Goal: Find specific page/section: Find specific page/section

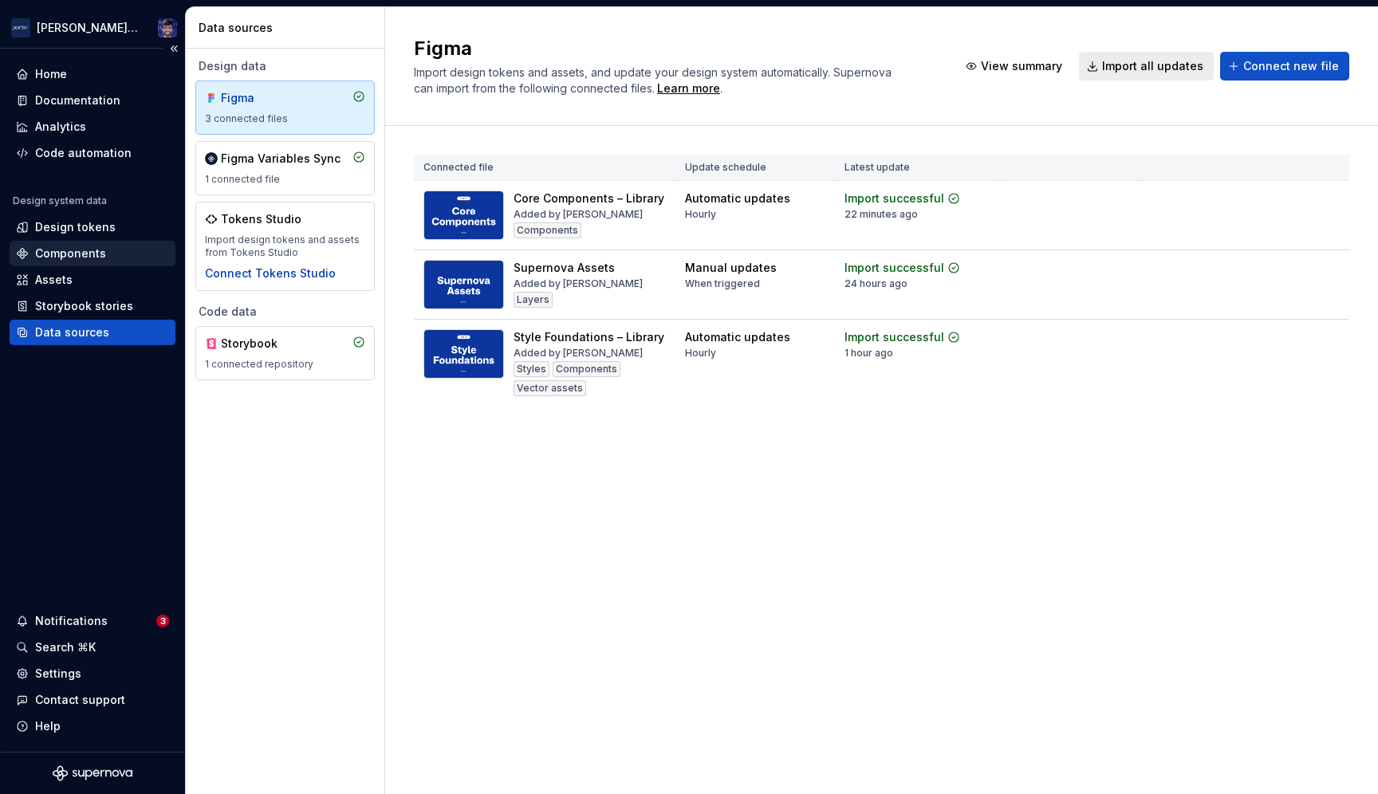
click at [90, 253] on div "Components" at bounding box center [70, 254] width 71 height 16
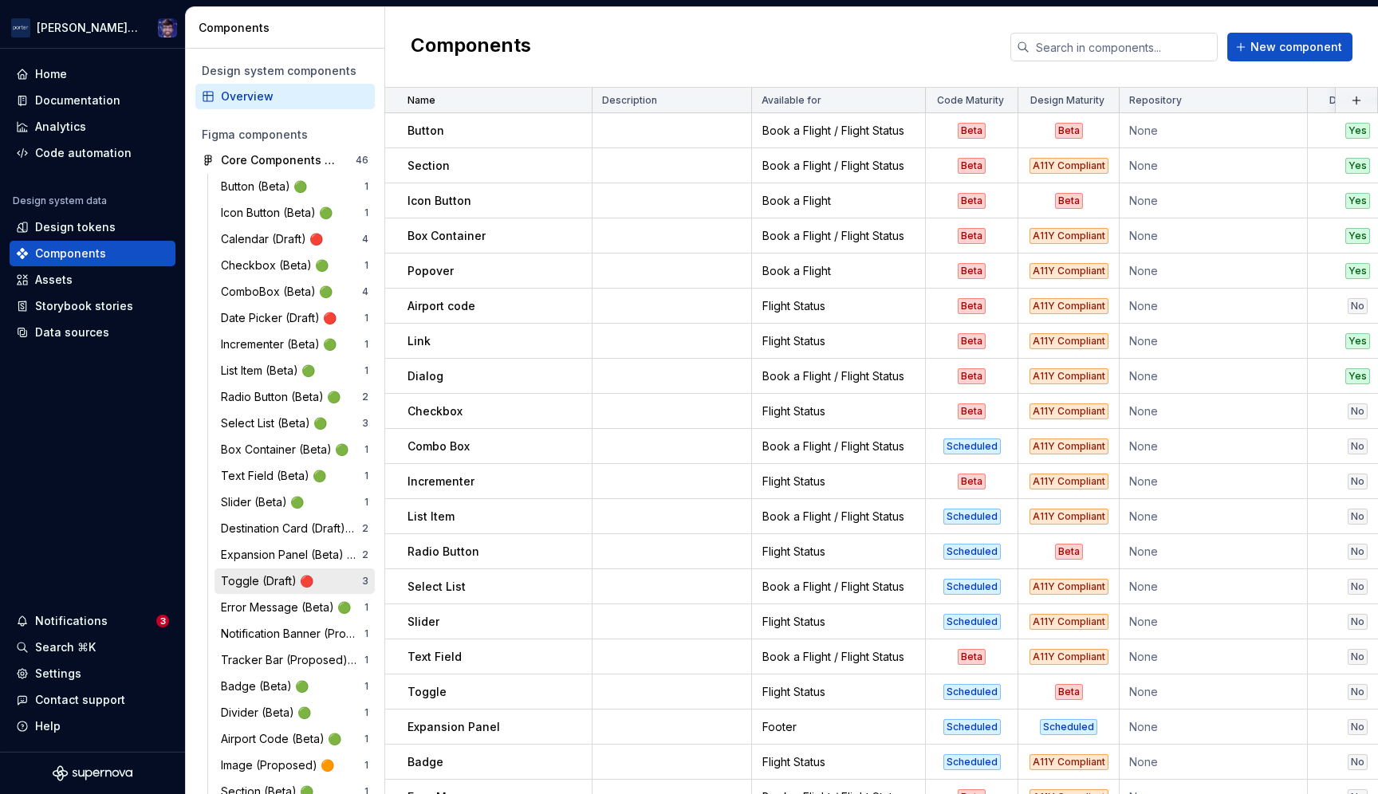
scroll to position [296, 0]
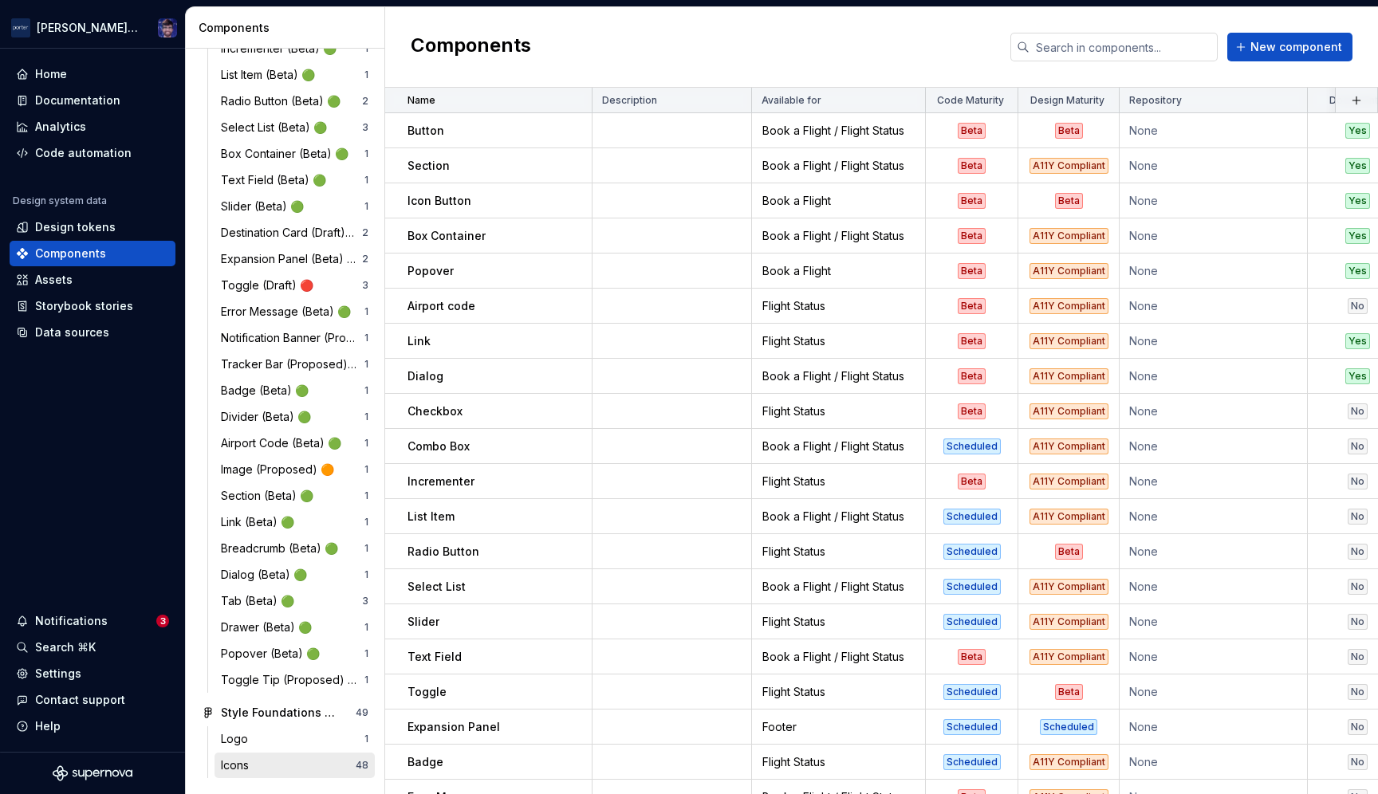
click at [241, 758] on div "Icons" at bounding box center [238, 766] width 34 height 16
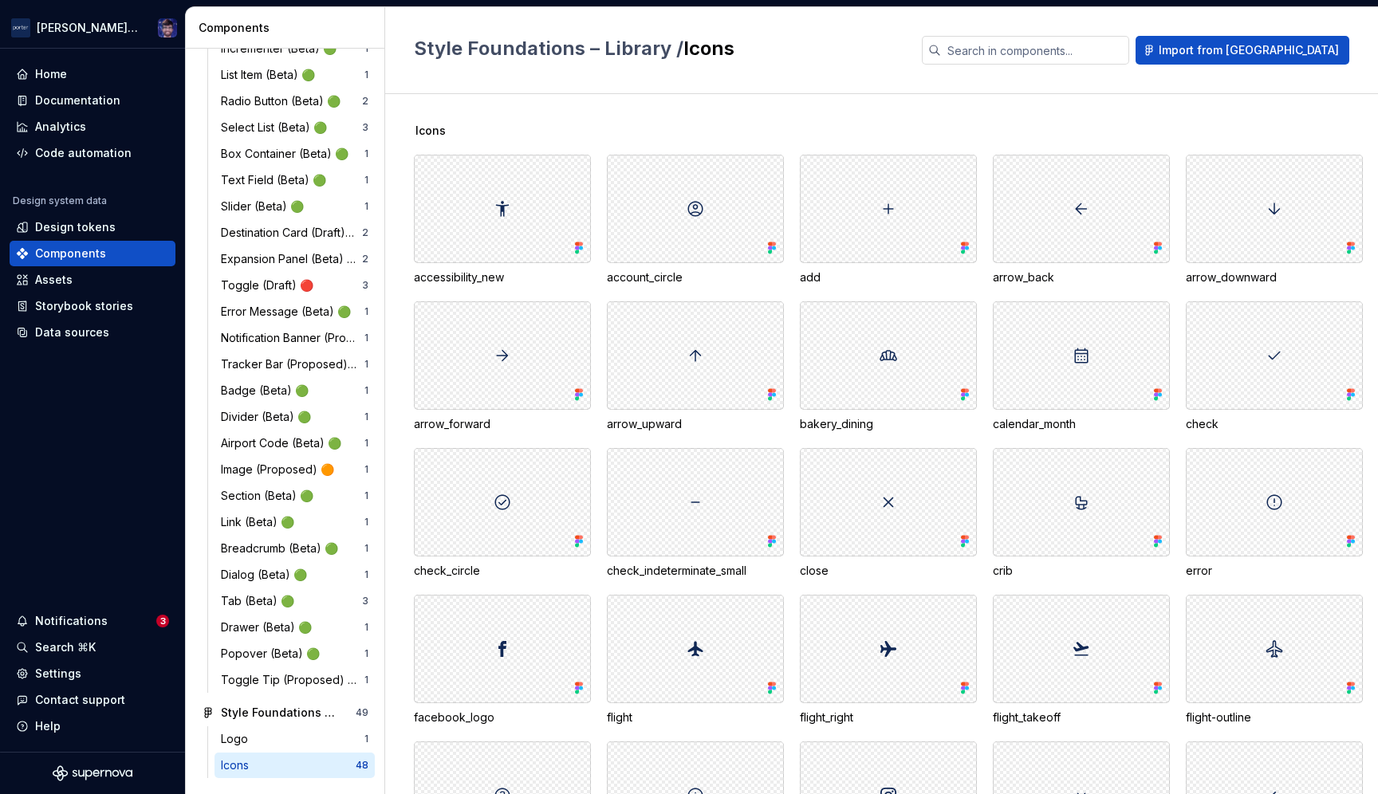
click at [434, 133] on span "Icons" at bounding box center [431, 131] width 30 height 16
click at [629, 49] on span "Style Foundations – Library /" at bounding box center [549, 48] width 270 height 23
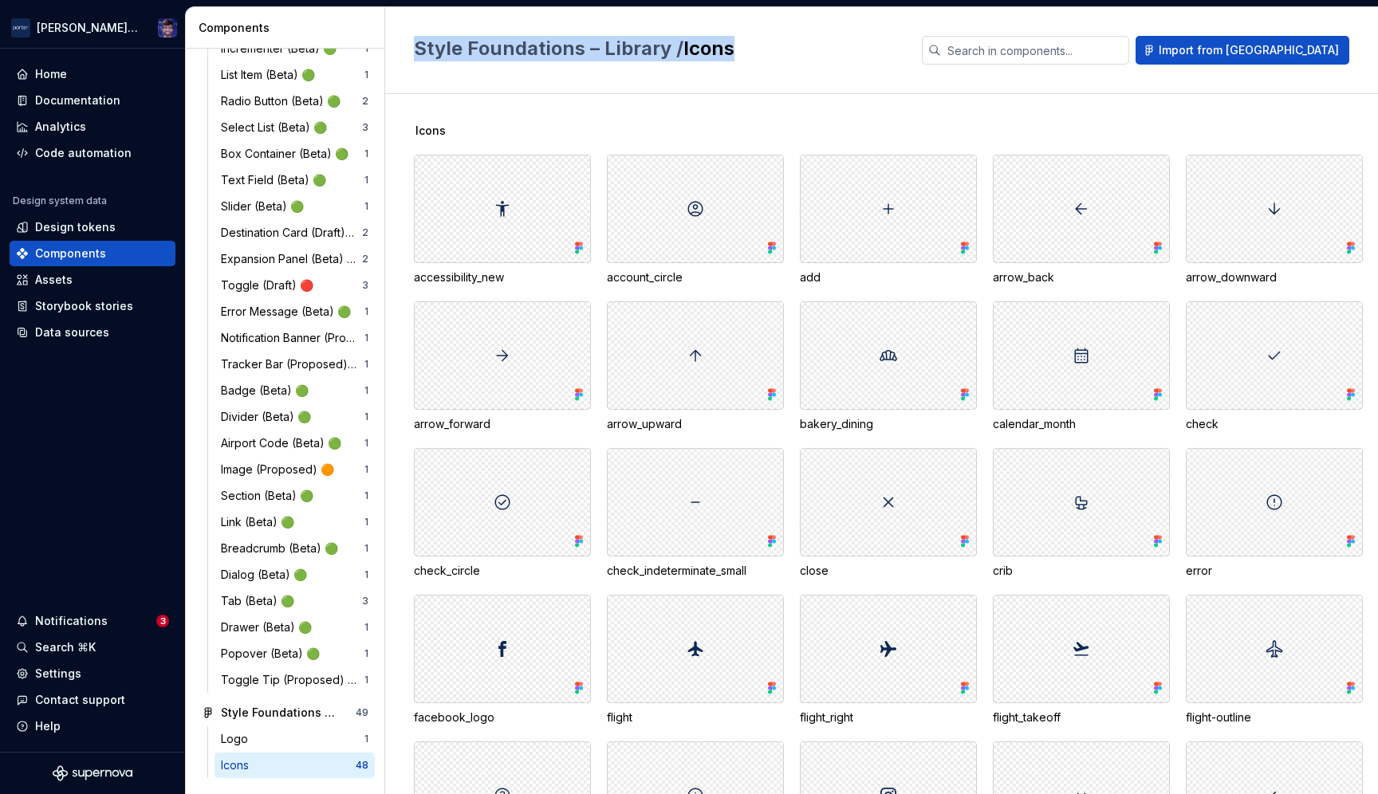
click at [629, 49] on span "Style Foundations – Library /" at bounding box center [549, 48] width 270 height 23
click at [81, 621] on div "Notifications" at bounding box center [71, 621] width 73 height 16
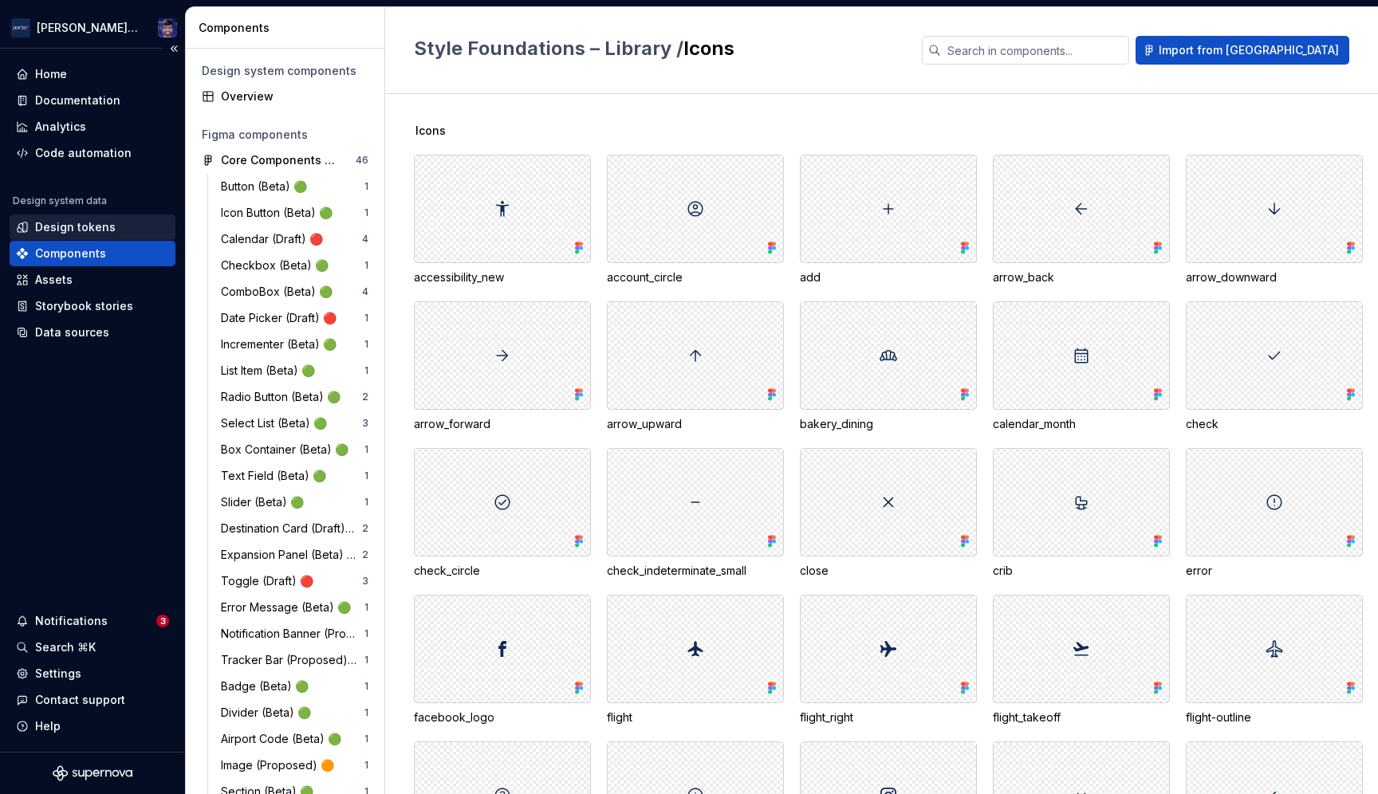
click at [107, 220] on div "Design tokens" at bounding box center [75, 227] width 81 height 16
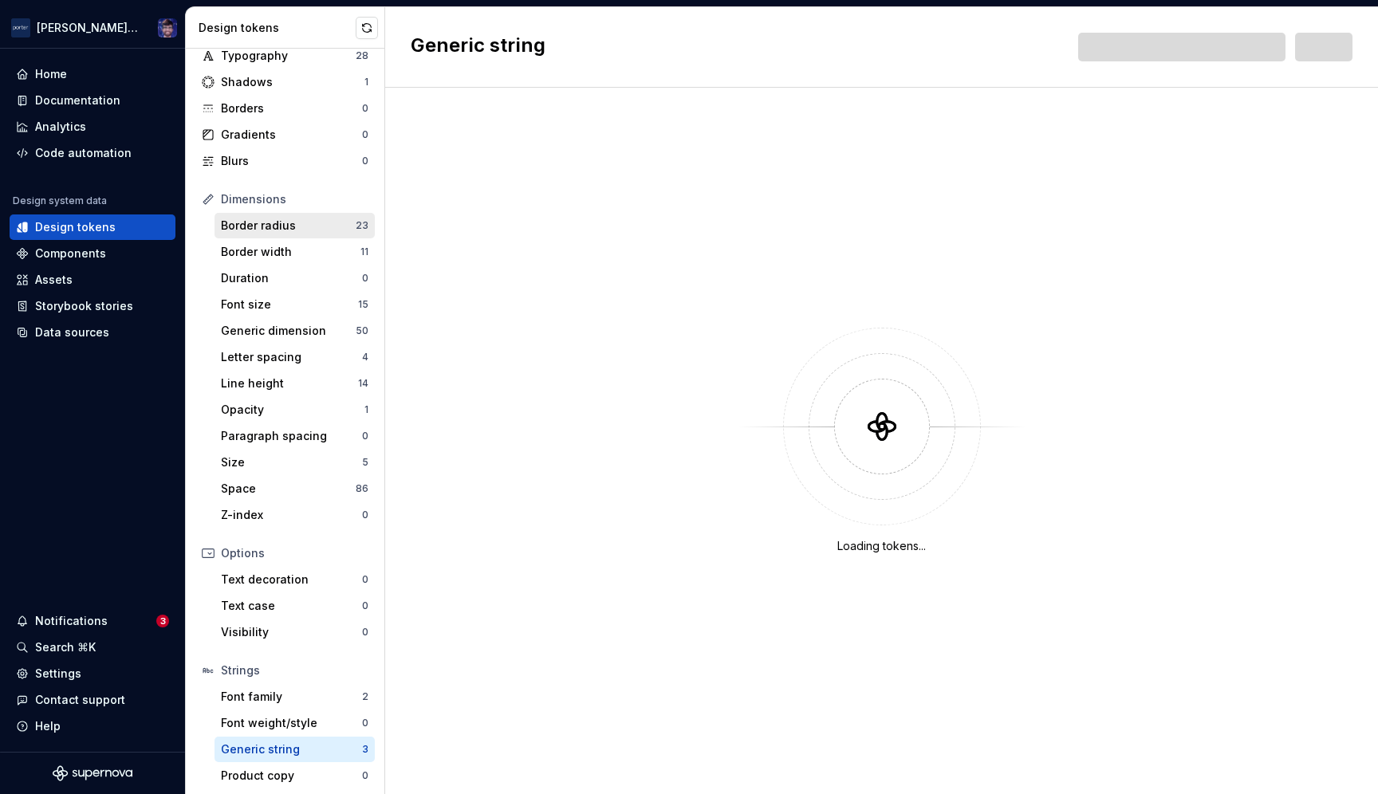
scroll to position [79, 0]
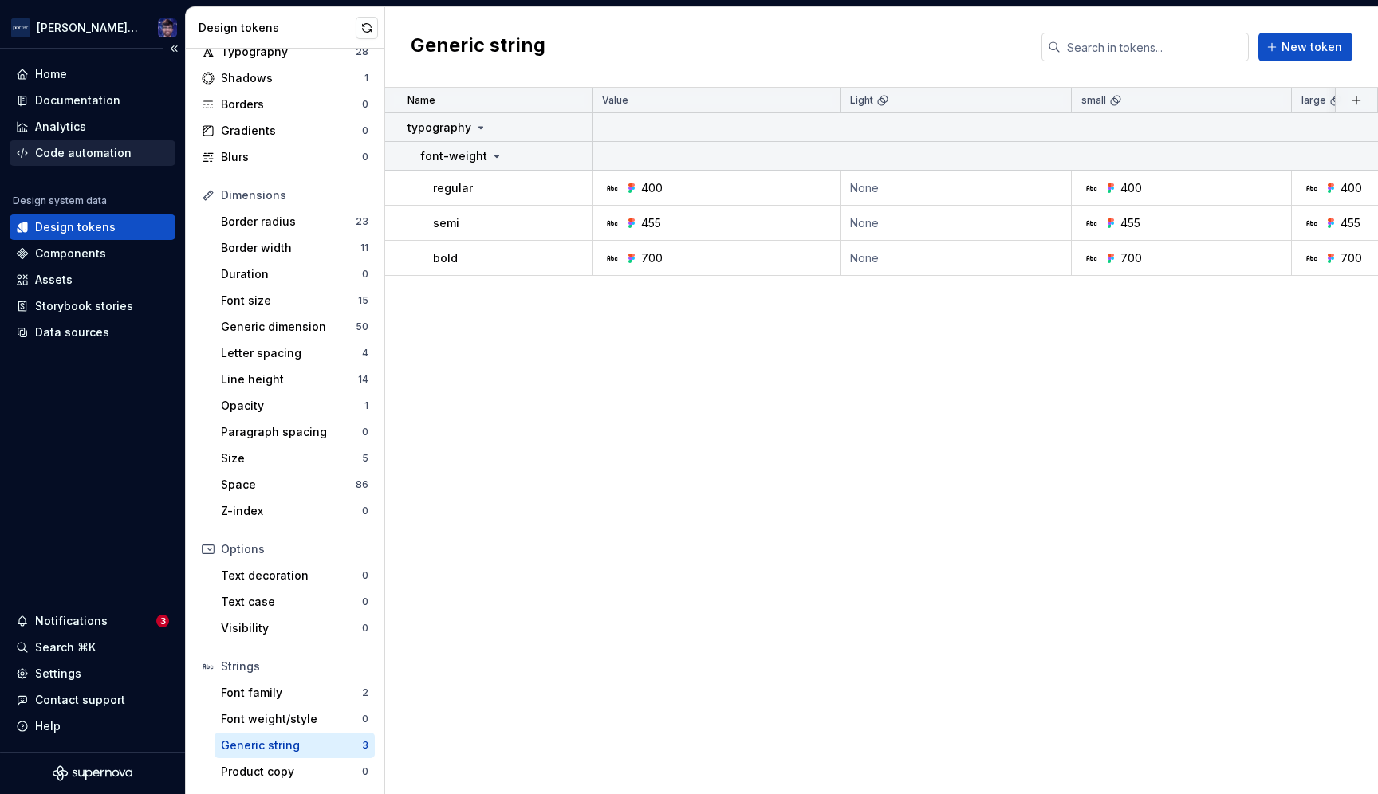
click at [65, 144] on div "Code automation" at bounding box center [93, 153] width 166 height 26
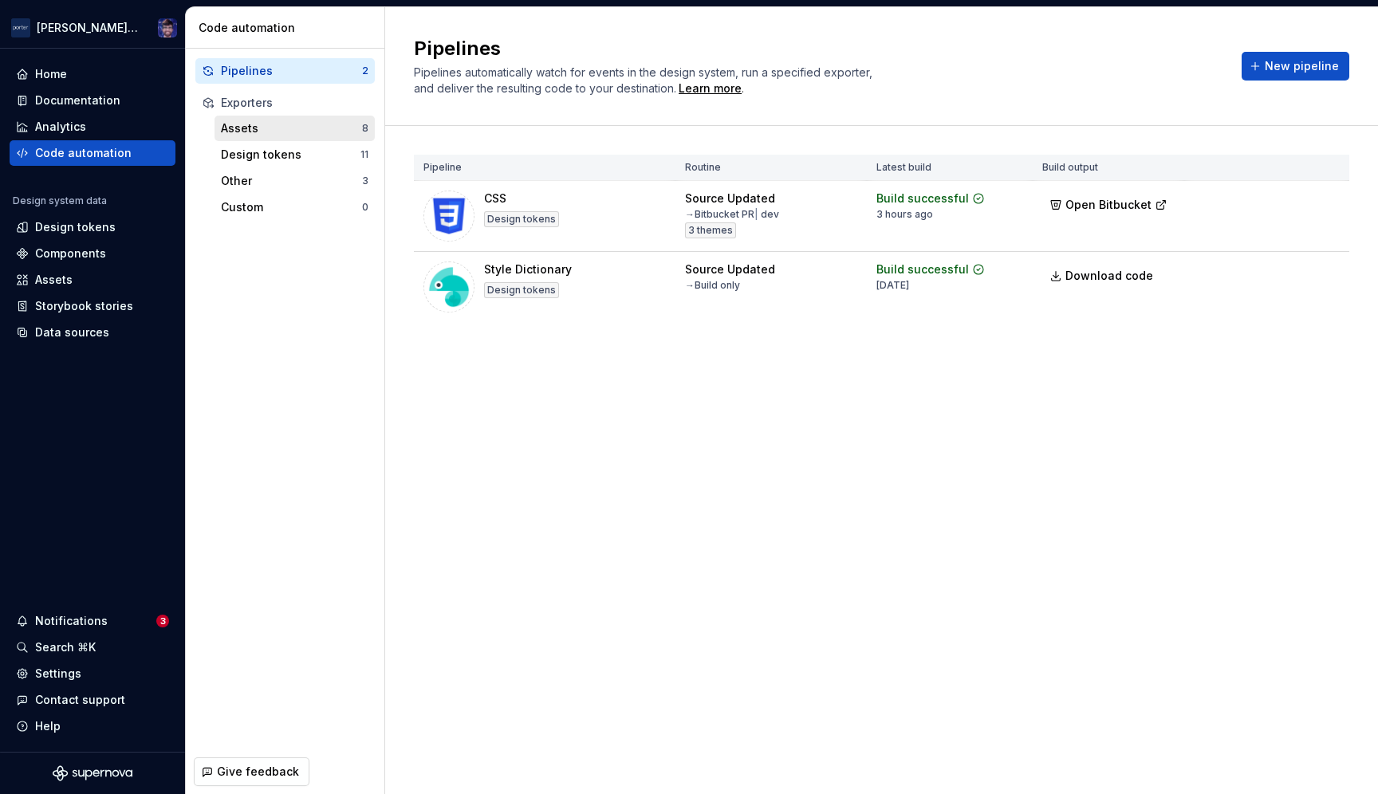
click at [235, 125] on div "Assets" at bounding box center [291, 128] width 141 height 16
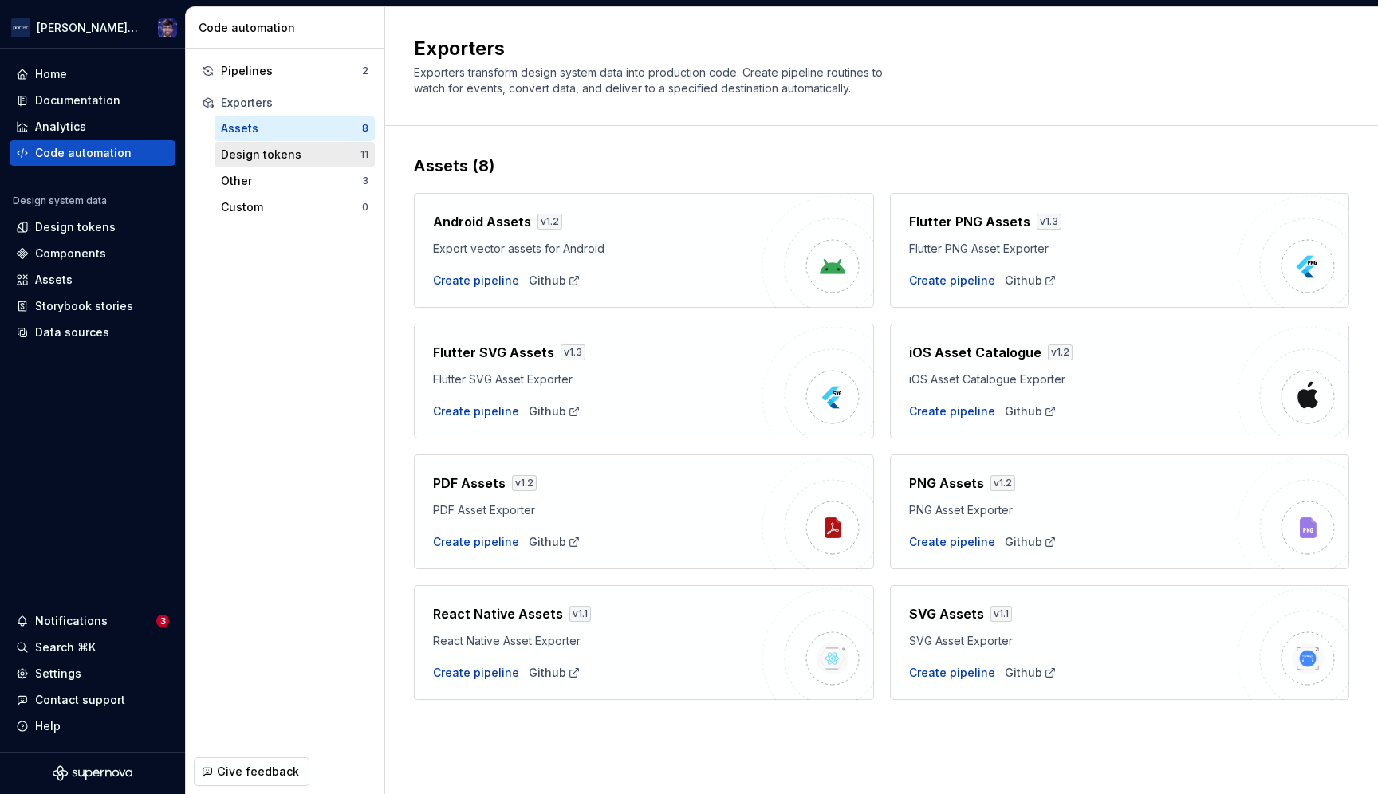
click at [236, 156] on div "Design tokens" at bounding box center [291, 155] width 140 height 16
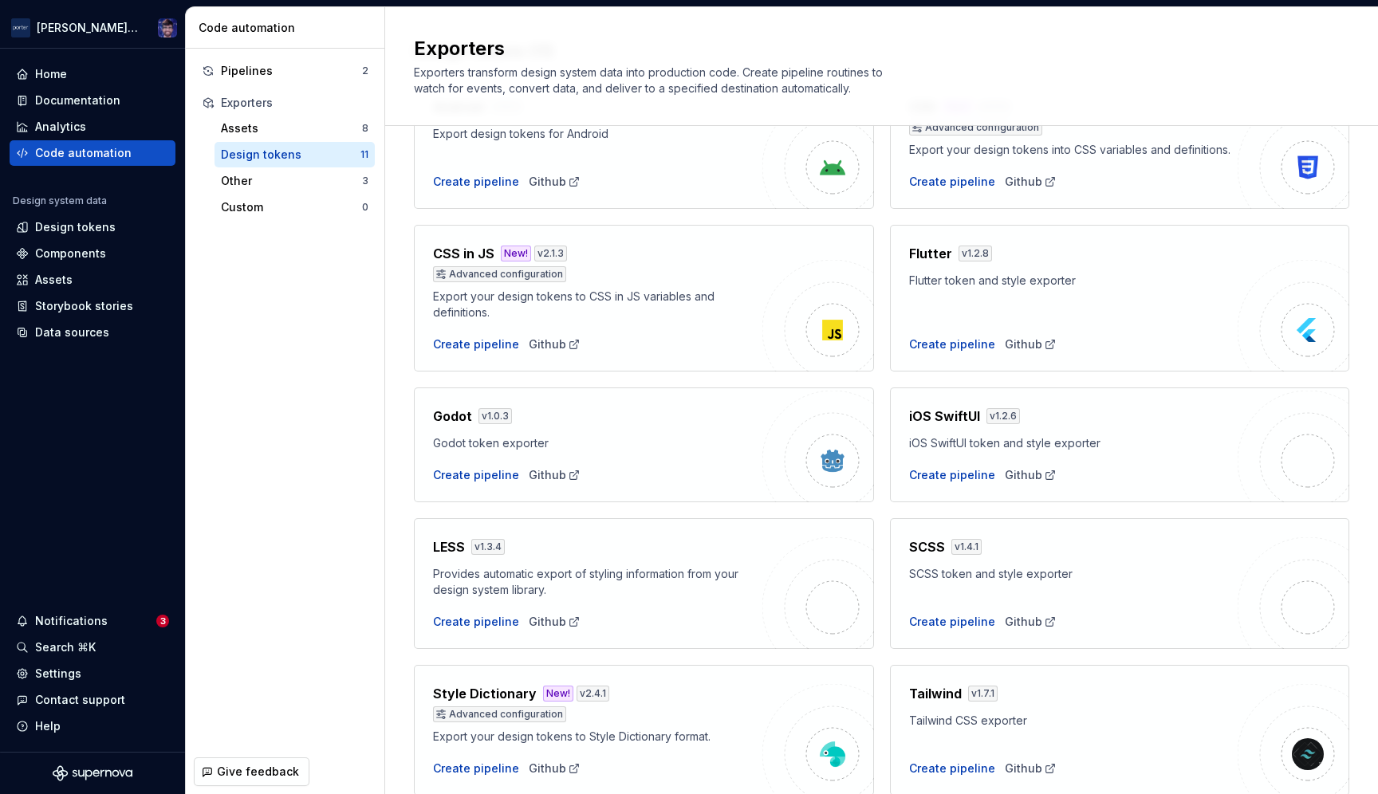
scroll to position [324, 0]
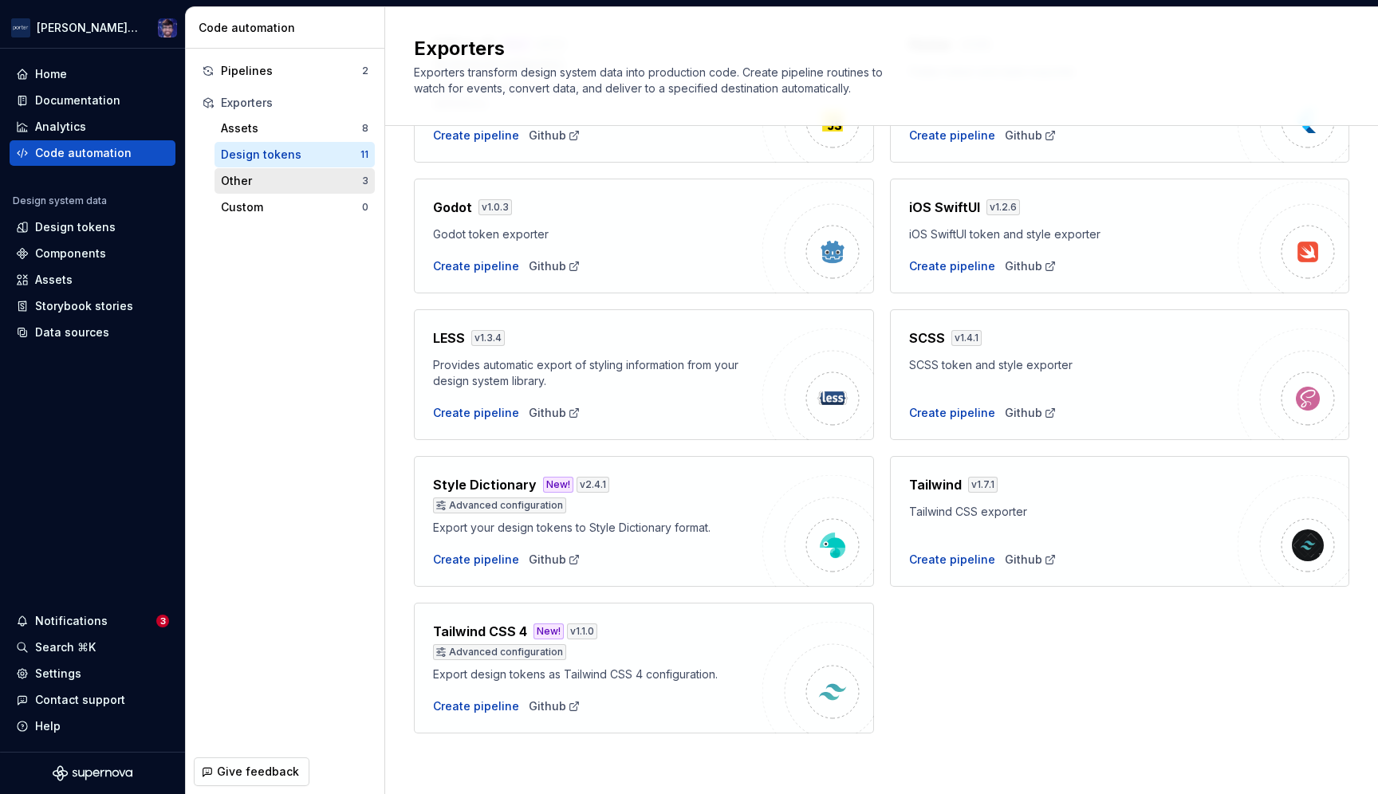
click at [258, 183] on div "Other" at bounding box center [291, 181] width 141 height 16
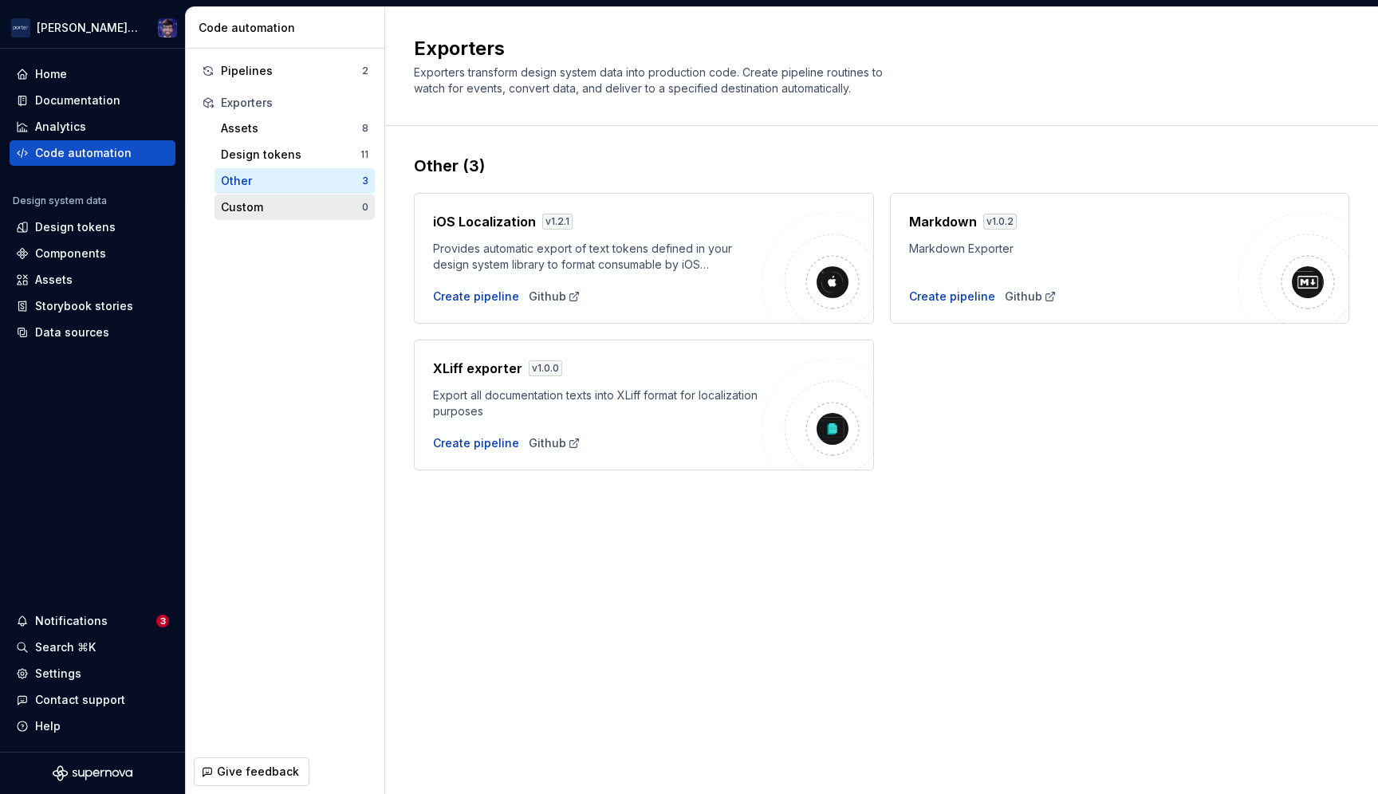
click at [260, 219] on div "Custom 0" at bounding box center [295, 208] width 160 height 26
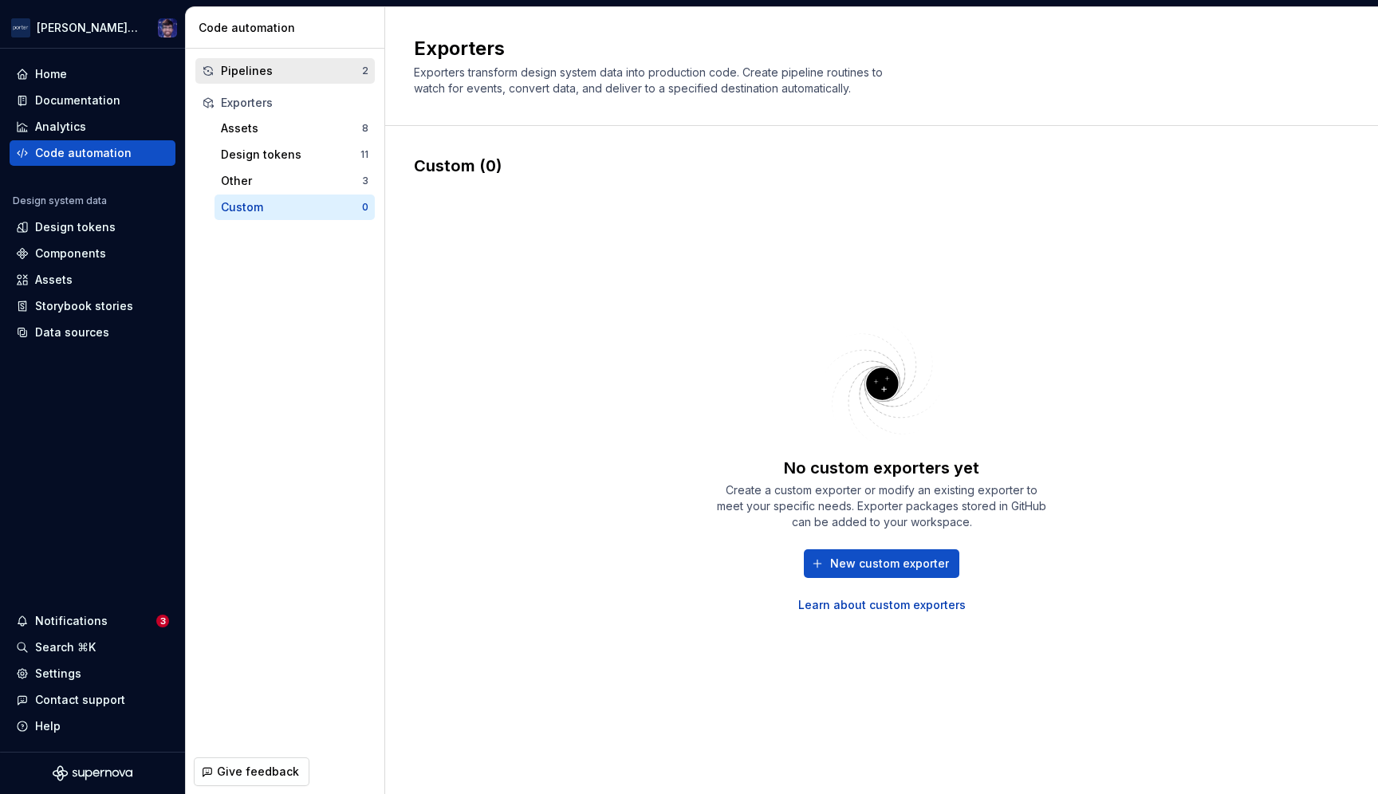
click at [272, 69] on div "Pipelines" at bounding box center [291, 71] width 141 height 16
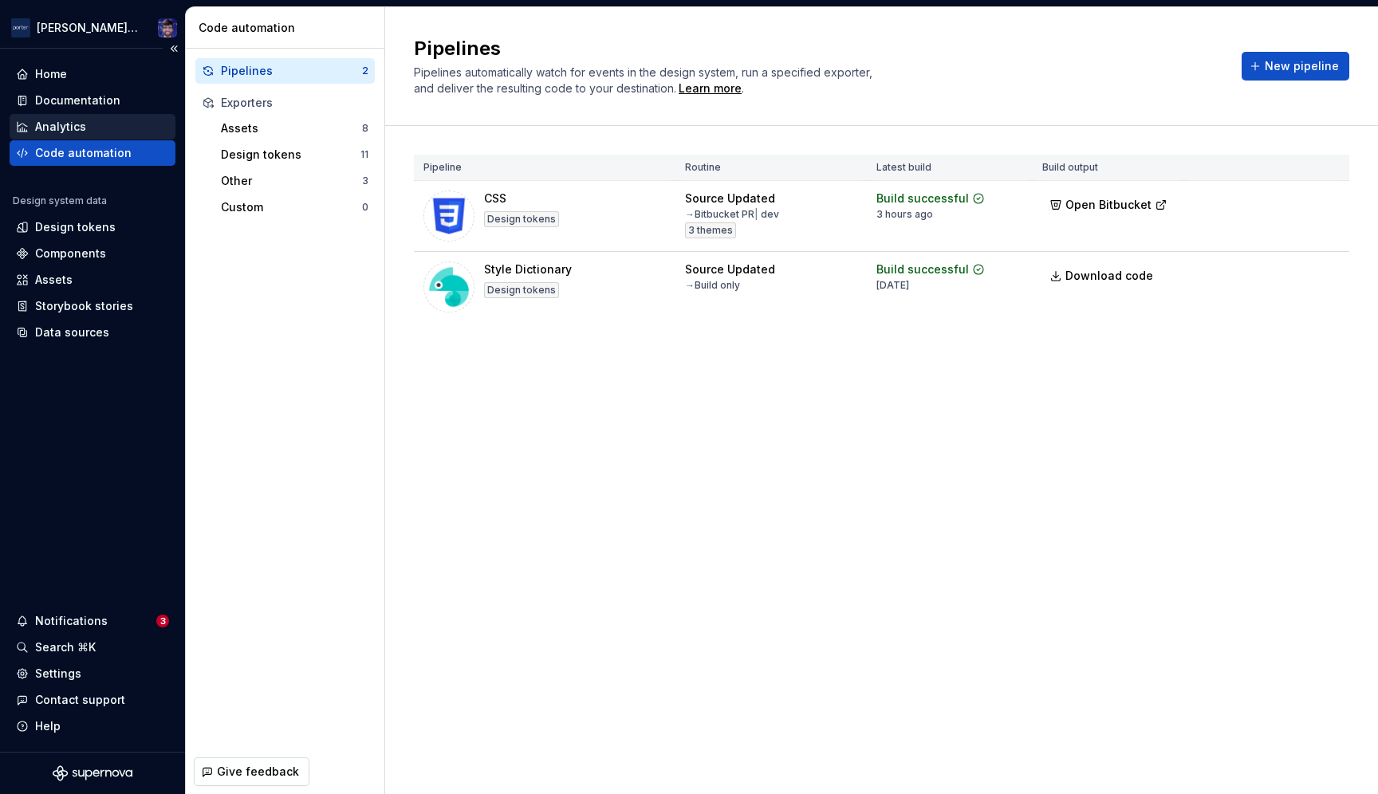
click at [71, 125] on div "Analytics" at bounding box center [60, 127] width 51 height 16
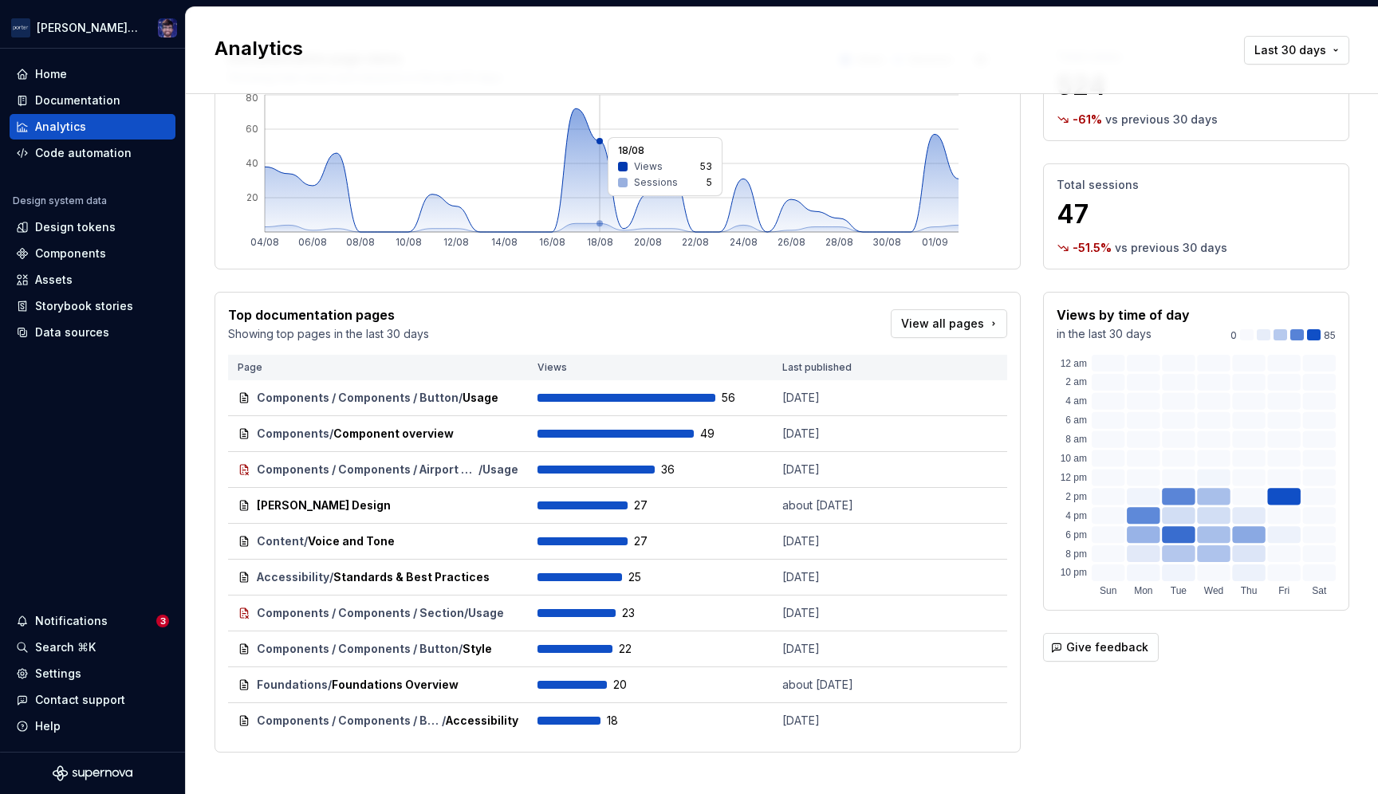
scroll to position [107, 0]
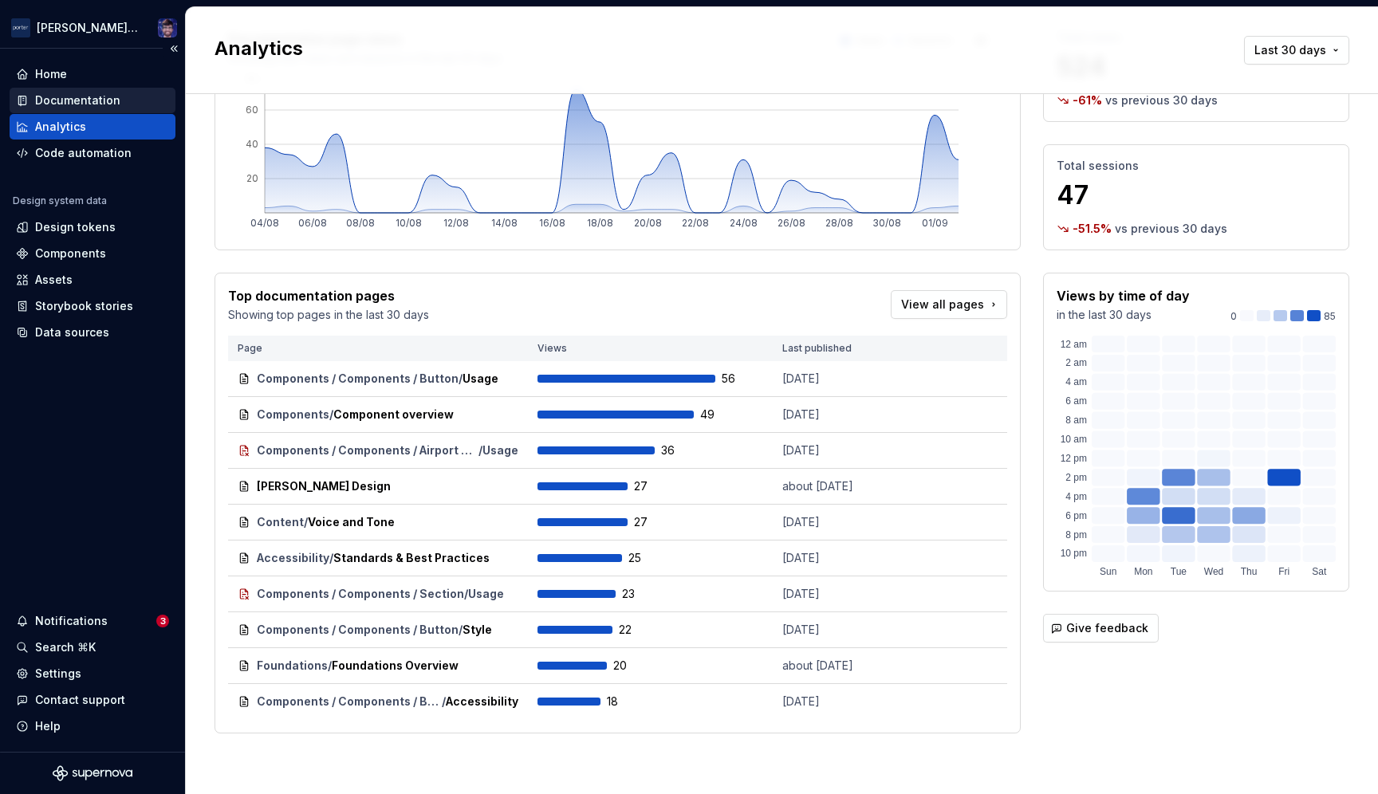
click at [57, 99] on div "Documentation" at bounding box center [77, 101] width 85 height 16
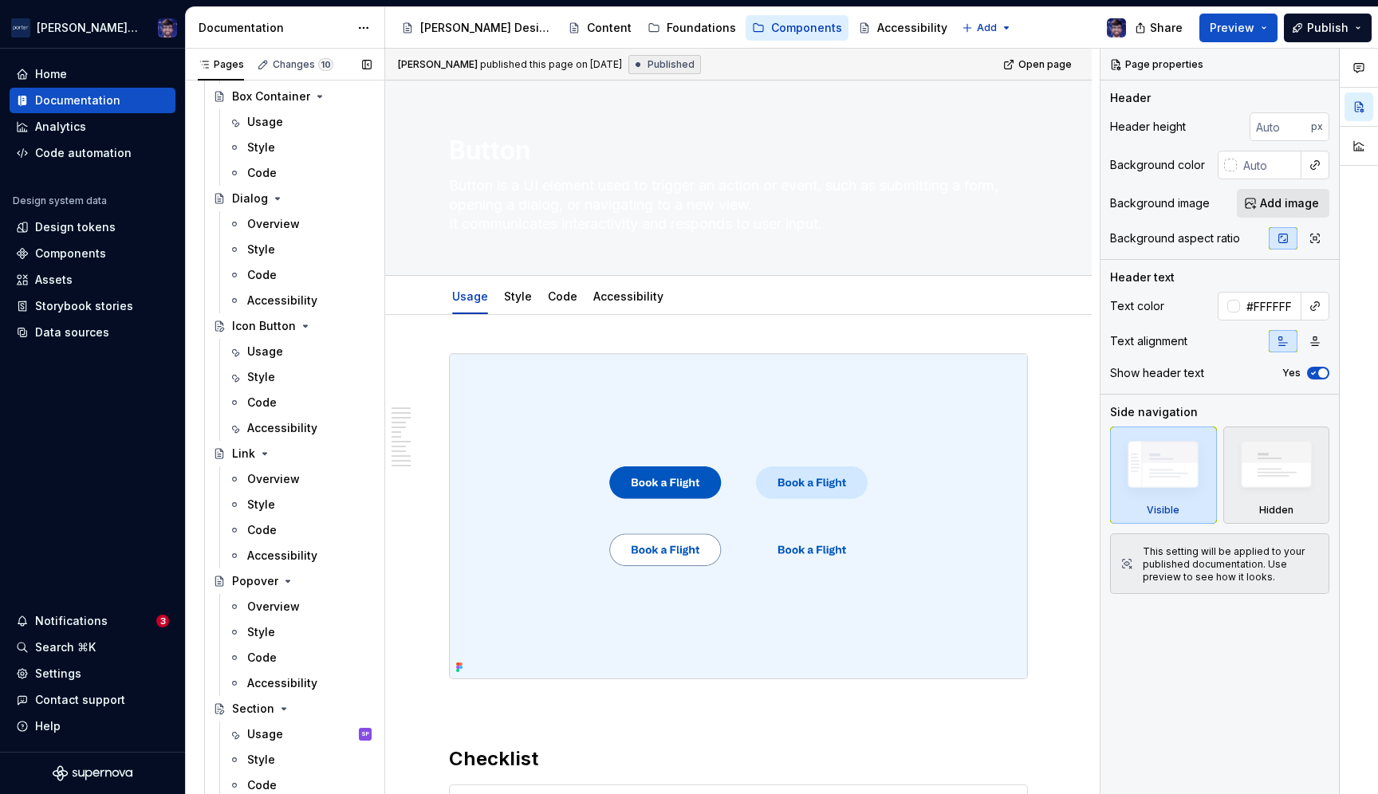
type textarea "*"
click at [55, 285] on div "Assets" at bounding box center [53, 280] width 37 height 16
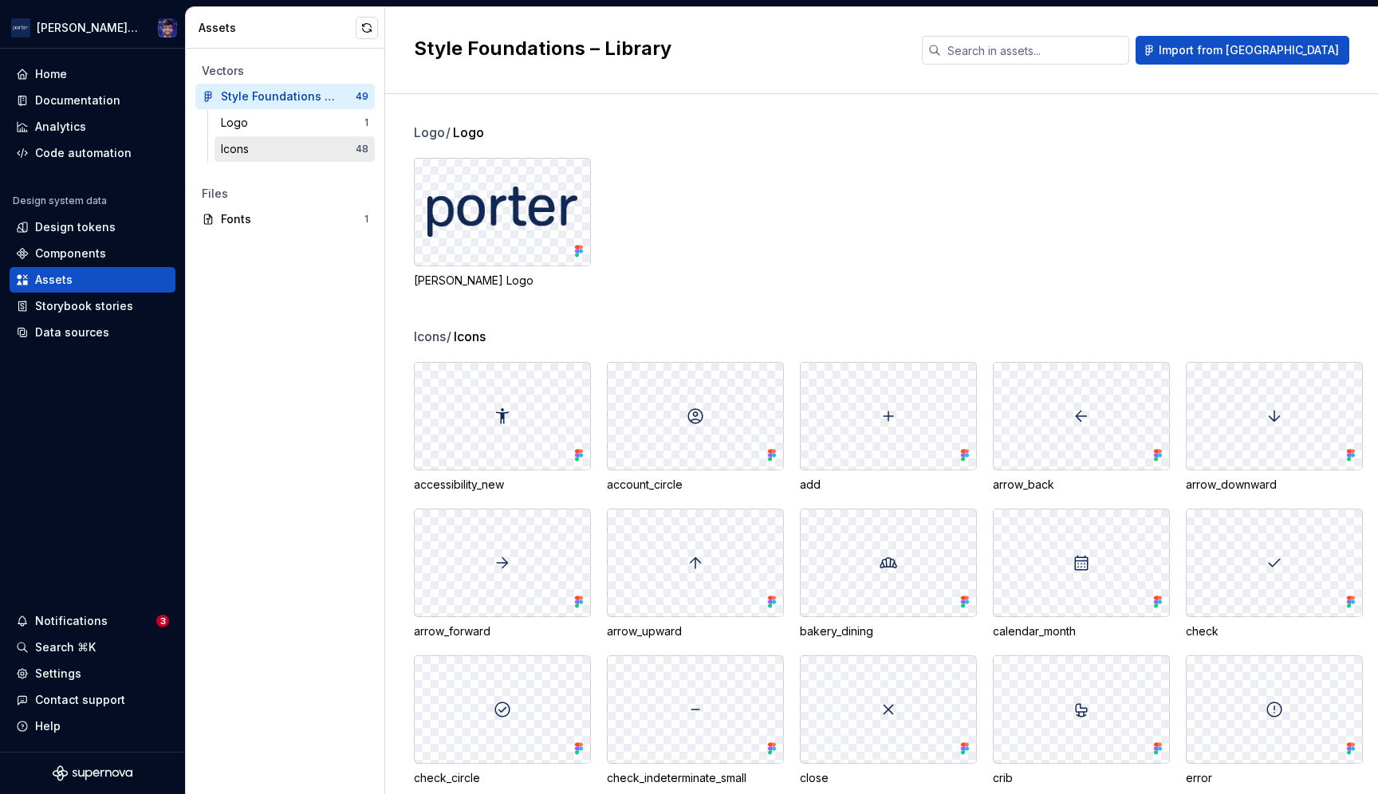
click at [256, 143] on div "Icons" at bounding box center [288, 149] width 135 height 16
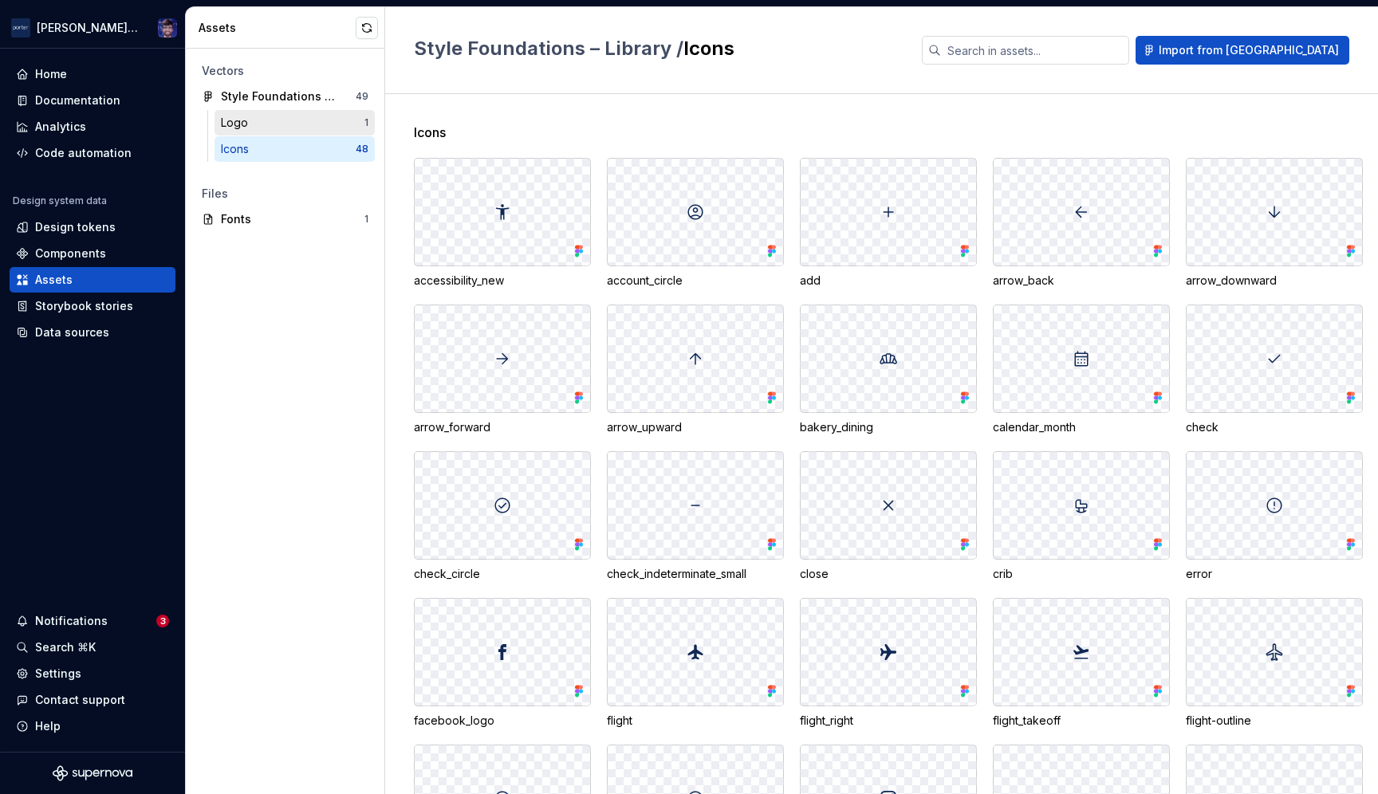
click at [246, 133] on div "Logo 1" at bounding box center [295, 123] width 160 height 26
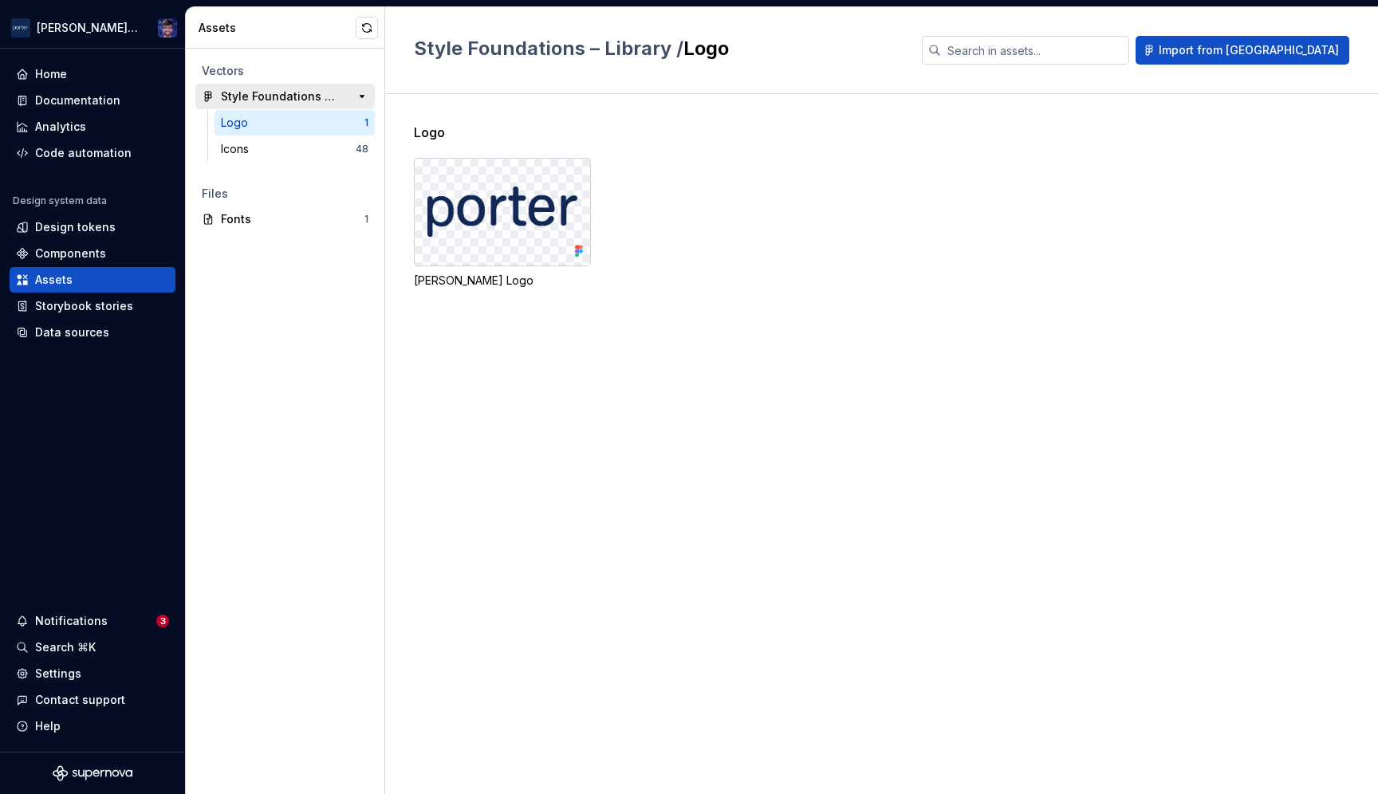
click at [274, 102] on div "Style Foundations – Library" at bounding box center [280, 97] width 119 height 16
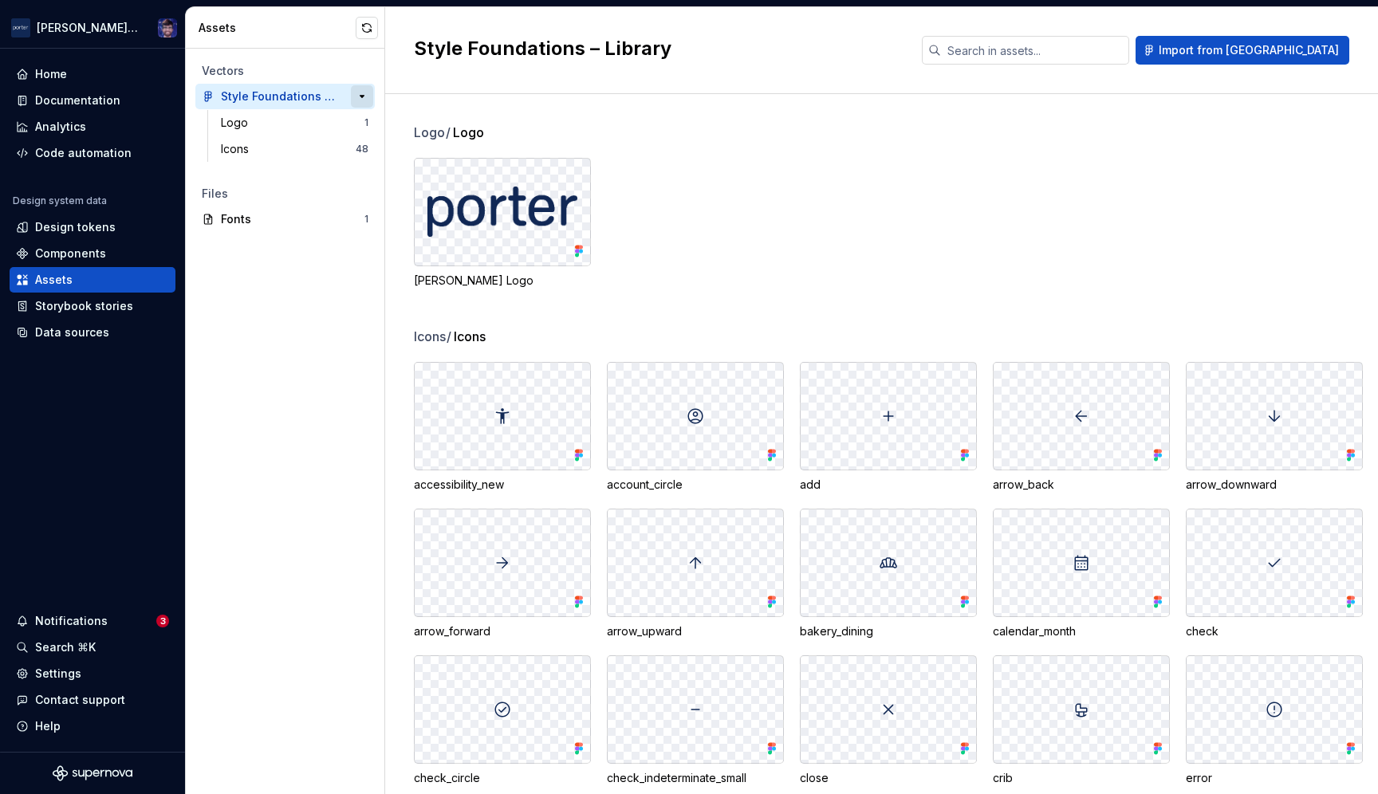
click at [356, 94] on button "button" at bounding box center [362, 96] width 22 height 22
click at [358, 94] on button "button" at bounding box center [362, 96] width 22 height 22
click at [332, 96] on div "Style Foundations – Library" at bounding box center [280, 97] width 119 height 16
click at [278, 153] on div "Icons" at bounding box center [288, 149] width 135 height 16
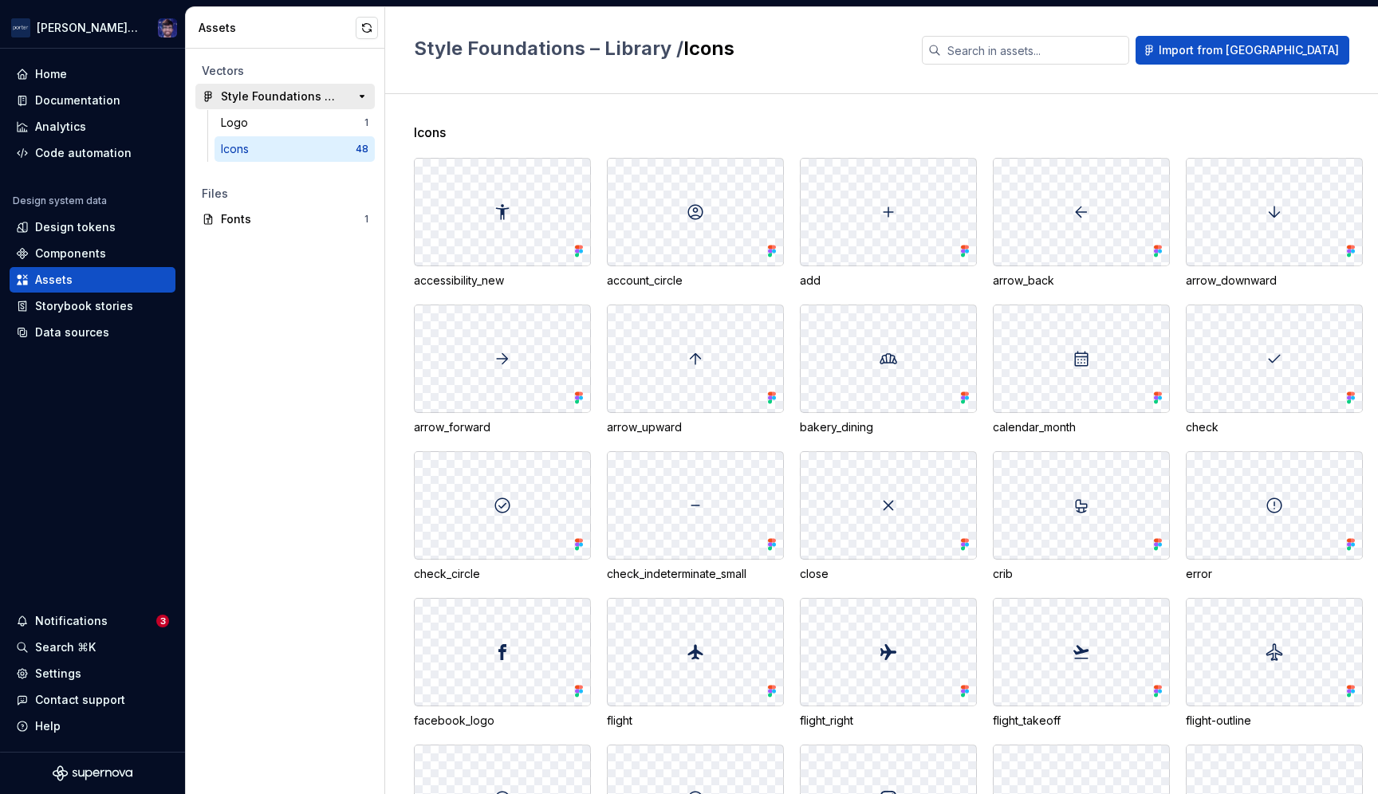
click at [277, 92] on div "Style Foundations – Library" at bounding box center [280, 97] width 119 height 16
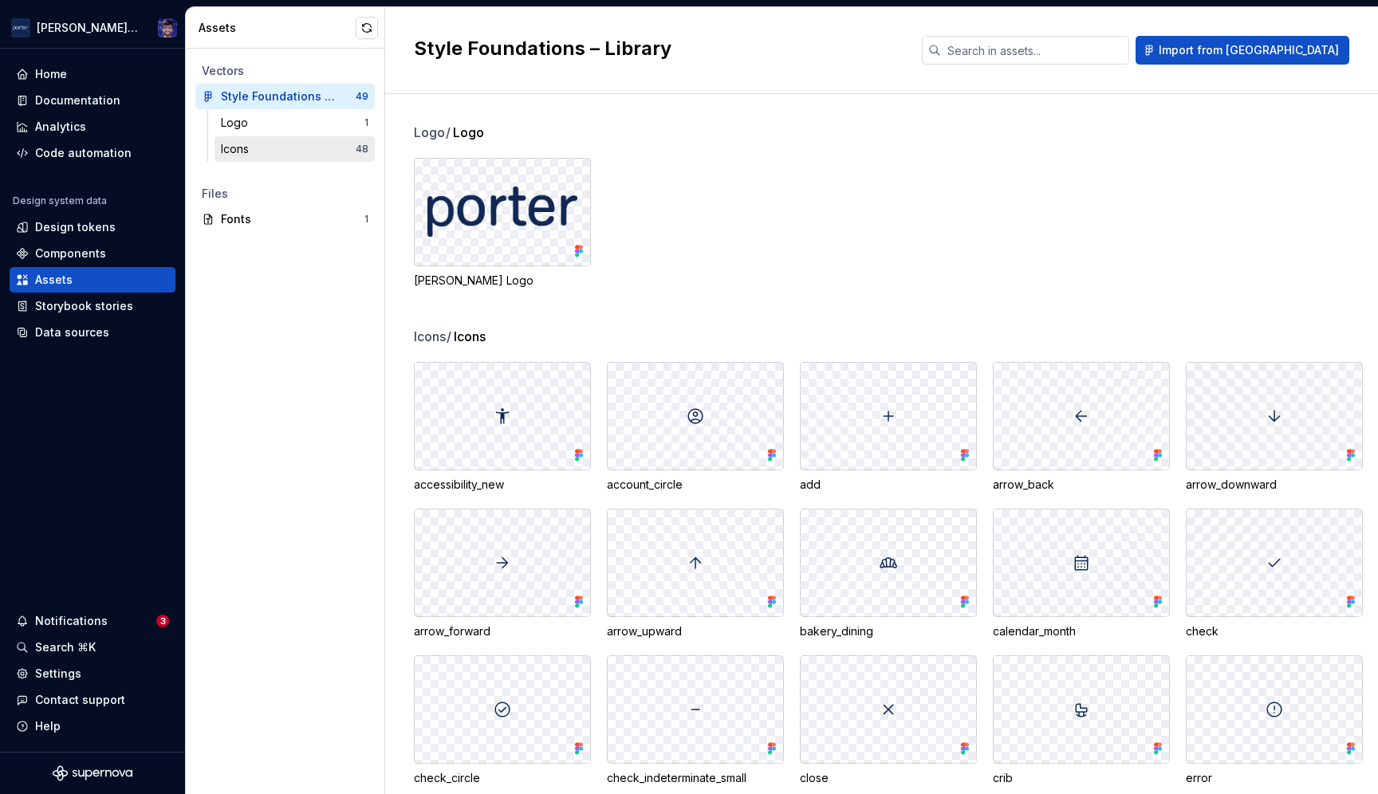
click at [261, 150] on div "Icons" at bounding box center [288, 149] width 135 height 16
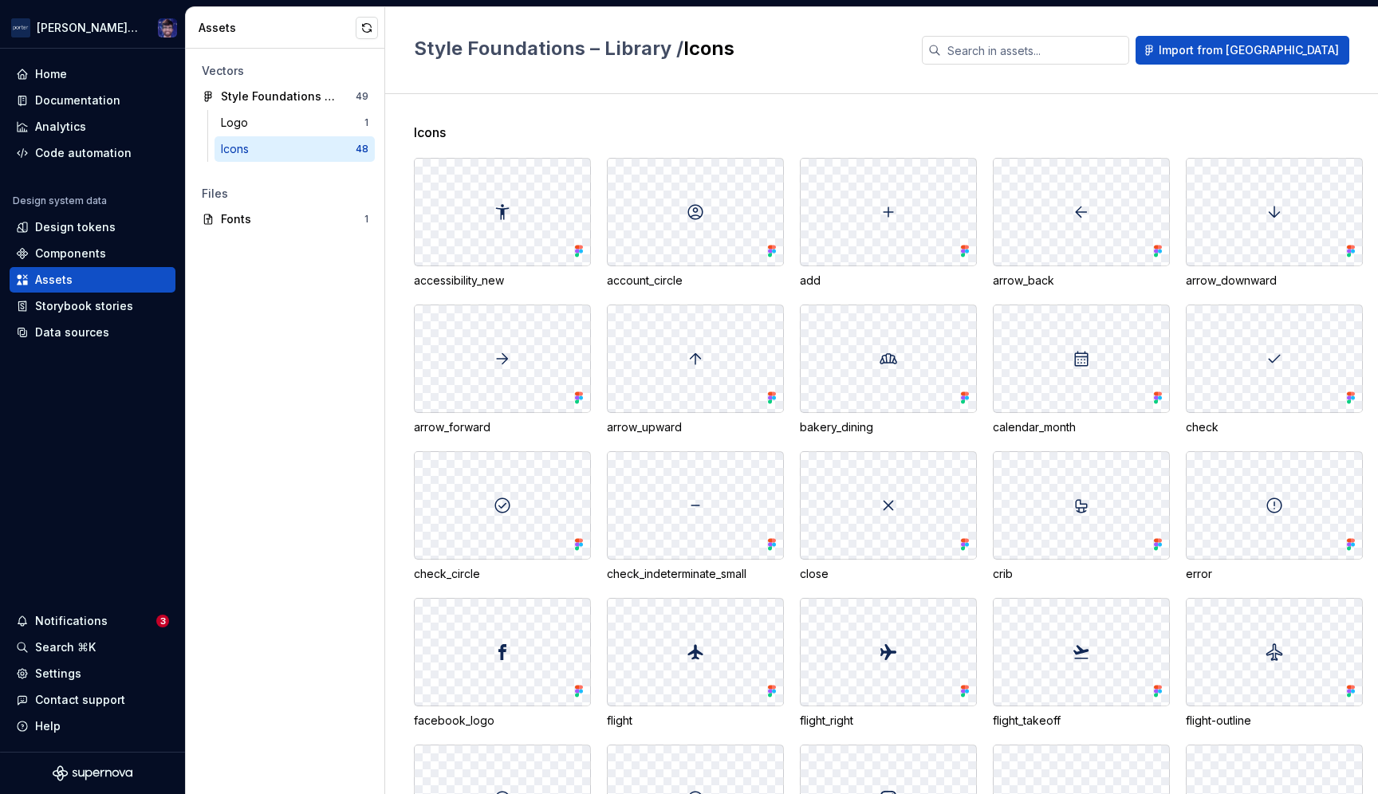
click at [441, 132] on span "Icons" at bounding box center [430, 132] width 32 height 19
click at [438, 132] on span "Icons" at bounding box center [430, 132] width 32 height 19
click at [427, 131] on span "Icons" at bounding box center [430, 132] width 32 height 19
click at [428, 131] on span "Icons" at bounding box center [430, 132] width 32 height 19
click at [493, 81] on div "Style Foundations – Library / Icons Import from [GEOGRAPHIC_DATA]" at bounding box center [881, 50] width 993 height 87
